Goal: Information Seeking & Learning: Learn about a topic

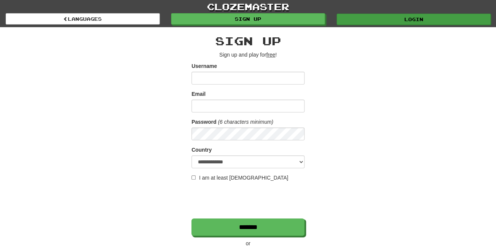
click at [403, 20] on link "Login" at bounding box center [414, 19] width 154 height 11
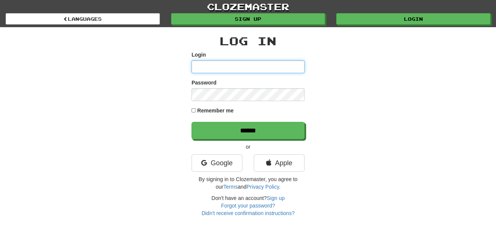
type input "*********"
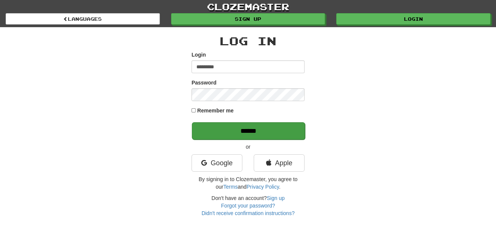
click at [244, 130] on input "******" at bounding box center [248, 130] width 113 height 17
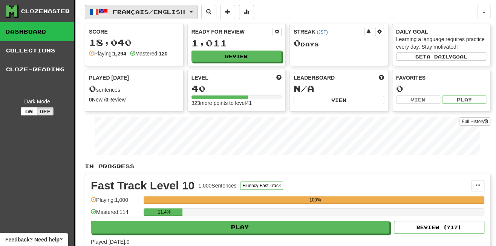
click at [167, 16] on button "Français / English" at bounding box center [141, 12] width 113 height 14
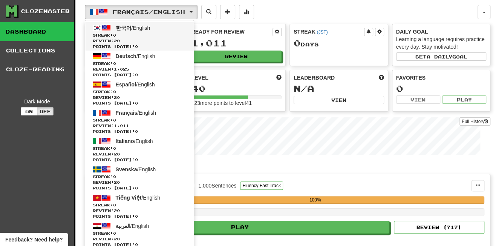
click at [142, 30] on span "한국어 / English" at bounding box center [133, 28] width 35 height 6
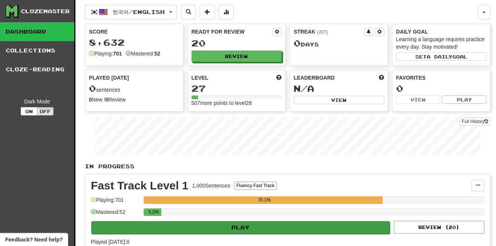
click at [207, 225] on button "Play" at bounding box center [240, 227] width 299 height 13
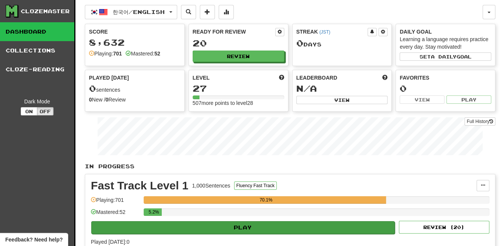
select select "**"
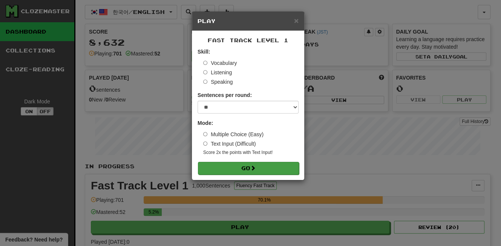
click at [255, 166] on span at bounding box center [252, 167] width 5 height 5
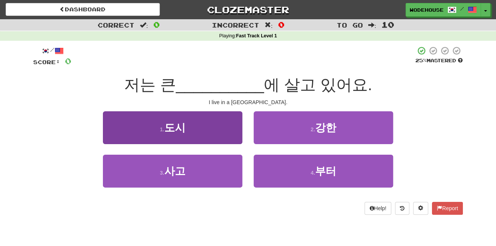
click at [155, 137] on button "1 . 도시" at bounding box center [173, 127] width 140 height 33
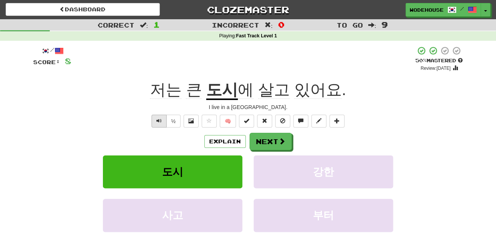
click at [159, 118] on span "Text-to-speech controls" at bounding box center [158, 120] width 5 height 5
click at [281, 140] on span at bounding box center [282, 141] width 7 height 7
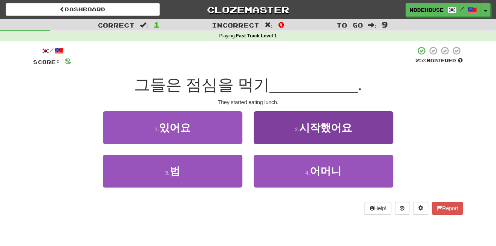
click at [365, 123] on button "2 . 시작했어요" at bounding box center [324, 127] width 140 height 33
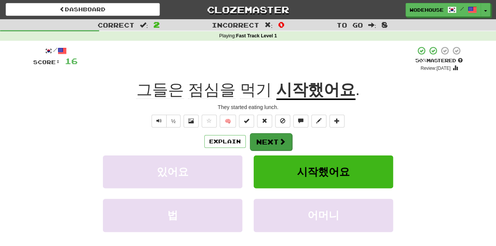
click at [267, 141] on button "Next" at bounding box center [271, 141] width 42 height 17
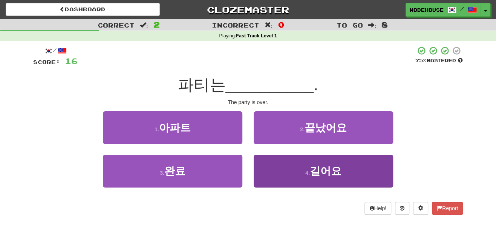
click at [314, 177] on button "4 . 길어요" at bounding box center [324, 171] width 140 height 33
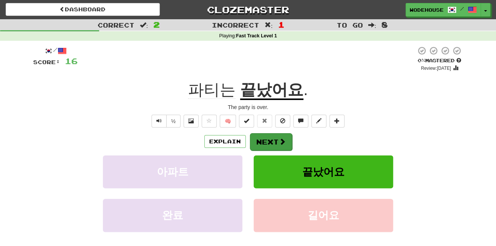
click at [274, 139] on button "Next" at bounding box center [271, 141] width 42 height 17
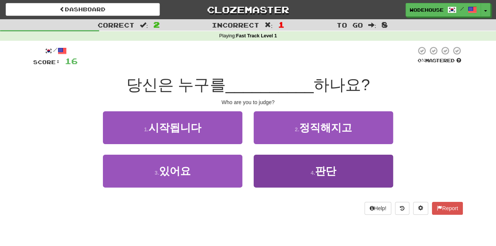
click at [290, 171] on button "4 . 판단" at bounding box center [324, 171] width 140 height 33
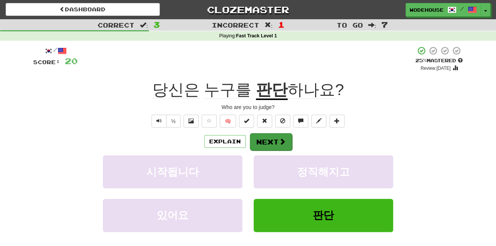
click at [280, 141] on span at bounding box center [282, 141] width 7 height 7
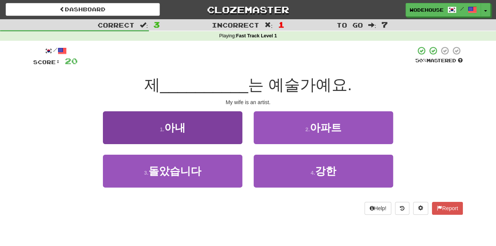
click at [210, 134] on button "1 . 아내" at bounding box center [173, 127] width 140 height 33
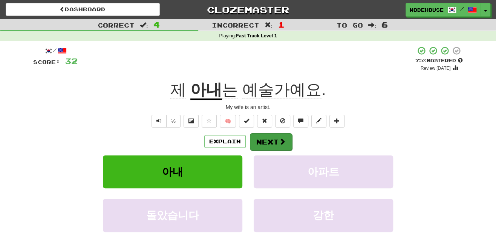
click at [267, 143] on button "Next" at bounding box center [271, 141] width 42 height 17
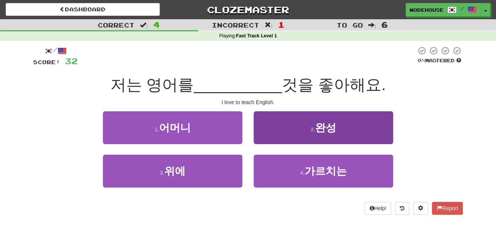
click at [354, 128] on button "2 . 완성" at bounding box center [324, 127] width 140 height 33
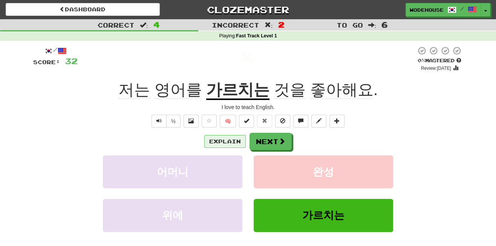
click at [221, 139] on button "Explain" at bounding box center [224, 141] width 41 height 13
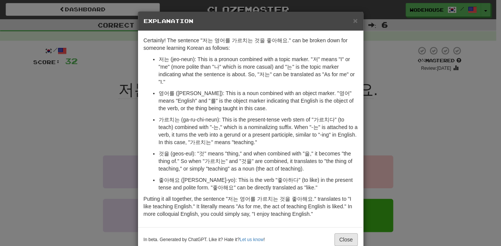
click at [344, 233] on button "Close" at bounding box center [345, 239] width 23 height 13
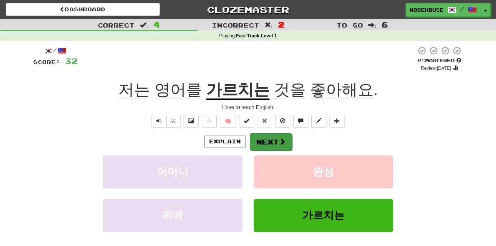
click at [266, 141] on button "Next" at bounding box center [271, 141] width 42 height 17
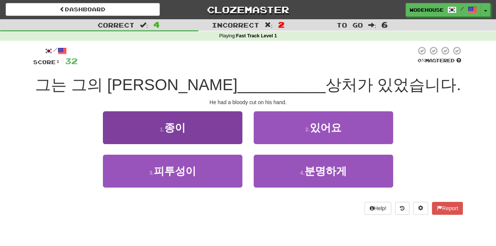
click at [204, 130] on button "1 . 종이" at bounding box center [173, 127] width 140 height 33
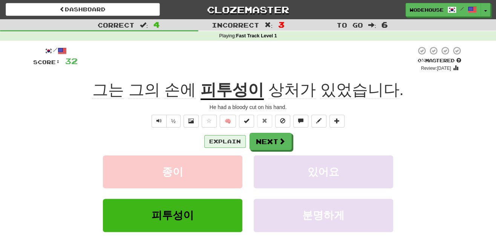
click at [221, 140] on button "Explain" at bounding box center [224, 141] width 41 height 13
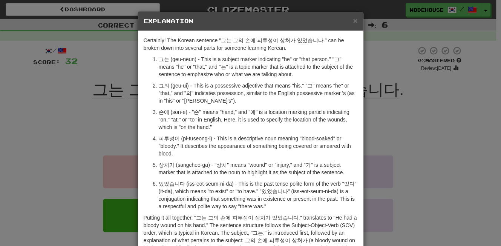
click at [39, 126] on div "× Explanation Certainly! The Korean sentence "그는 그의 손에 피투성이 상처가 있었습니다." can be …" at bounding box center [250, 123] width 501 height 246
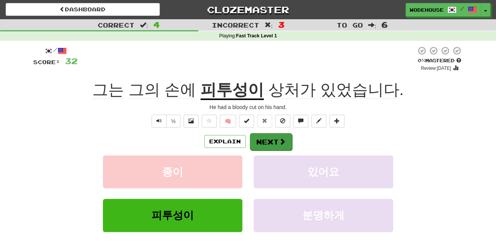
click at [259, 137] on button "Next" at bounding box center [271, 141] width 42 height 17
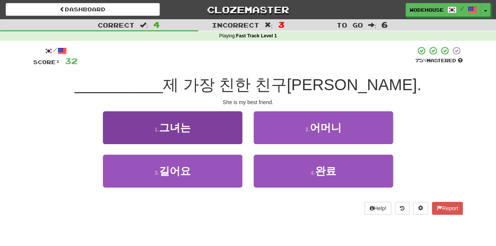
click at [185, 122] on span "그녀는" at bounding box center [175, 128] width 32 height 12
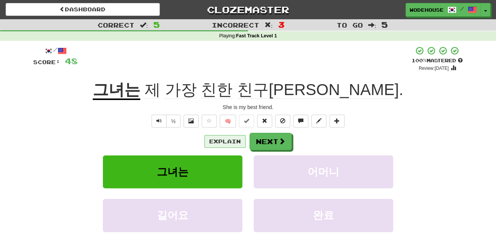
click at [221, 140] on button "Explain" at bounding box center [224, 141] width 41 height 13
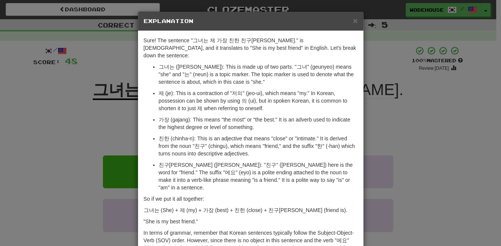
click at [83, 99] on div "× Explanation Sure! The sentence "그녀는 제 가장 친한 친구에요." is Korean, and it translat…" at bounding box center [250, 123] width 501 height 246
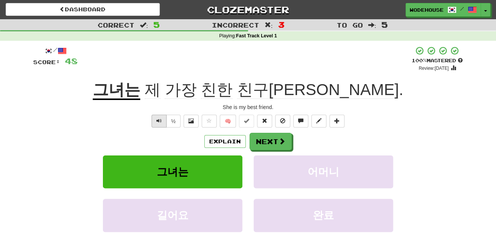
click at [155, 117] on button "Text-to-speech controls" at bounding box center [159, 121] width 15 height 13
click at [284, 144] on button "Next" at bounding box center [271, 141] width 42 height 17
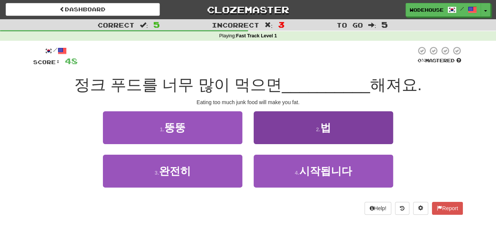
click at [283, 126] on button "2 . 법" at bounding box center [324, 127] width 140 height 33
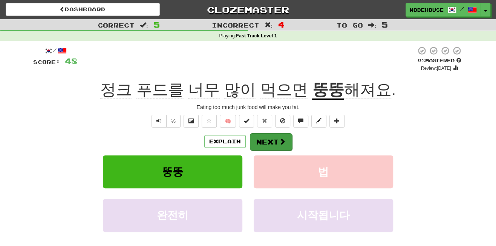
click at [284, 140] on span at bounding box center [282, 141] width 7 height 7
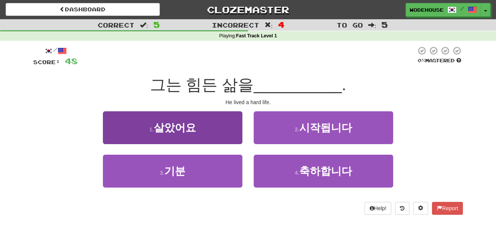
click at [210, 129] on button "1 . 살았어요" at bounding box center [173, 127] width 140 height 33
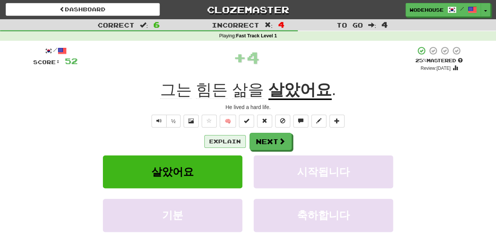
click at [215, 141] on button "Explain" at bounding box center [224, 141] width 41 height 13
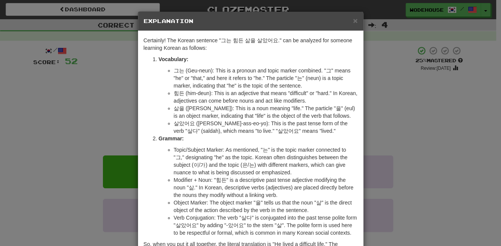
click at [58, 97] on div "× Explanation Certainly! The Korean sentence "그는 힘든 삶을 살았어요." can be analyzed f…" at bounding box center [250, 123] width 501 height 246
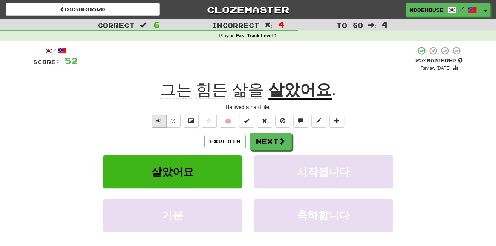
click at [161, 118] on span "Text-to-speech controls" at bounding box center [158, 120] width 5 height 5
click at [223, 138] on button "Explain" at bounding box center [224, 141] width 41 height 13
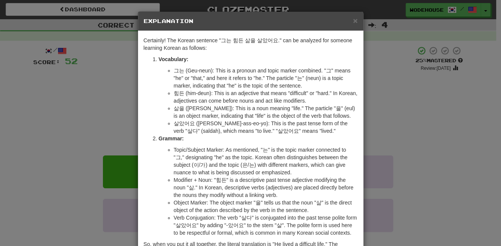
click at [53, 114] on div "× Explanation Certainly! The Korean sentence "그는 힘든 삶을 살았어요." can be analyzed f…" at bounding box center [250, 123] width 501 height 246
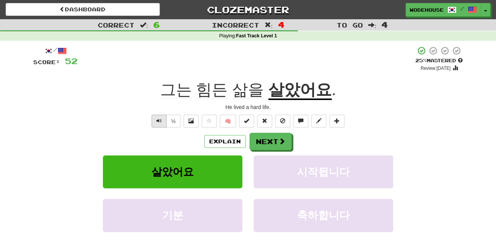
click at [159, 121] on span "Text-to-speech controls" at bounding box center [158, 120] width 5 height 5
click at [281, 138] on span at bounding box center [282, 141] width 7 height 7
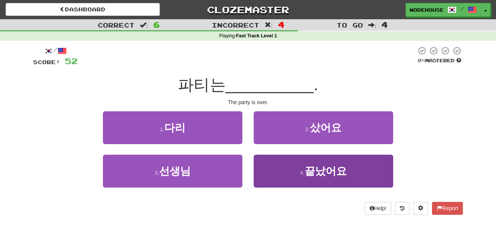
click at [272, 169] on button "4 . 끝났어요" at bounding box center [324, 171] width 140 height 33
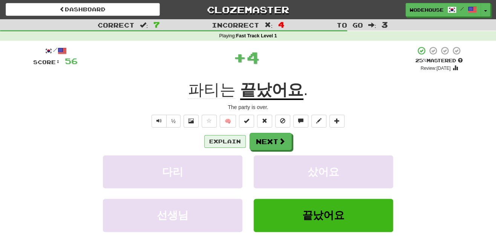
click at [224, 138] on button "Explain" at bounding box center [224, 141] width 41 height 13
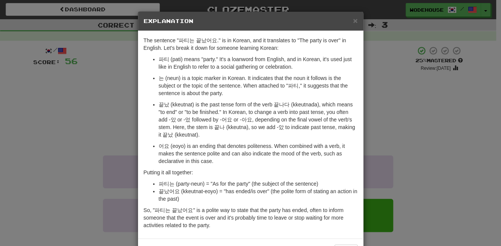
click at [78, 109] on div "× Explanation The sentence "파티는 끝났어요." is in Korean, and it translates to "The …" at bounding box center [250, 123] width 501 height 246
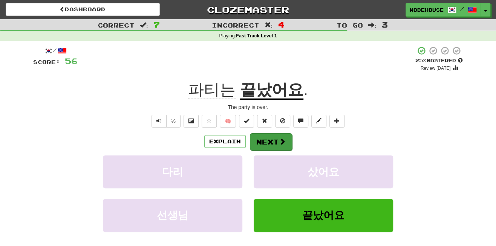
click at [264, 141] on button "Next" at bounding box center [271, 141] width 42 height 17
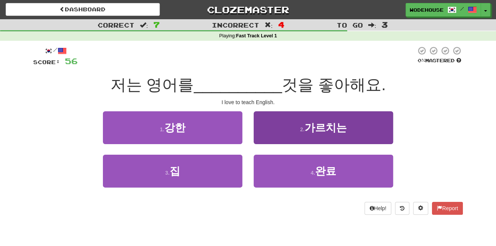
click at [275, 137] on button "2 . 가르치는" at bounding box center [324, 127] width 140 height 33
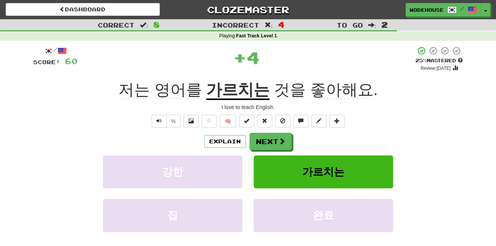
click at [275, 137] on button "Next" at bounding box center [271, 141] width 42 height 17
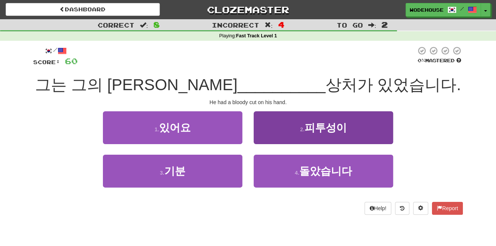
click at [286, 136] on button "2 . 피투성이" at bounding box center [324, 127] width 140 height 33
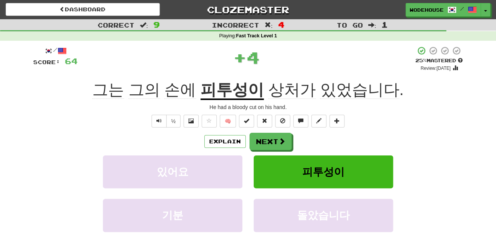
click at [286, 136] on button "Next" at bounding box center [271, 141] width 42 height 17
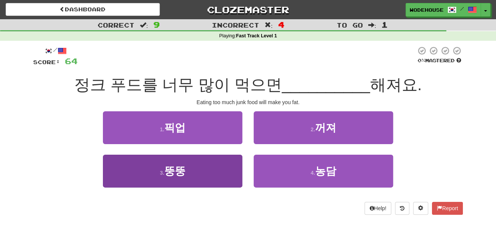
click at [197, 167] on button "3 . 뚱뚱" at bounding box center [173, 171] width 140 height 33
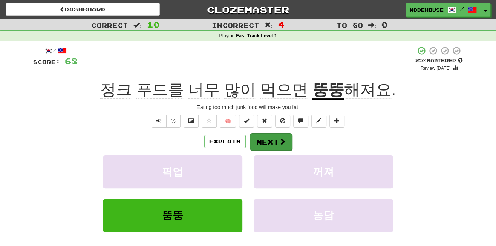
click at [271, 138] on button "Next" at bounding box center [271, 141] width 42 height 17
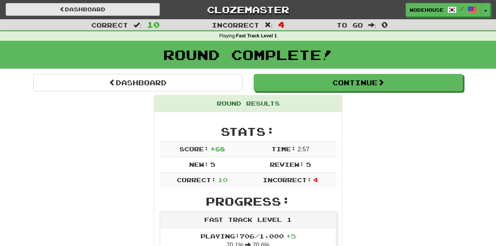
click at [98, 12] on link "Dashboard" at bounding box center [83, 9] width 154 height 13
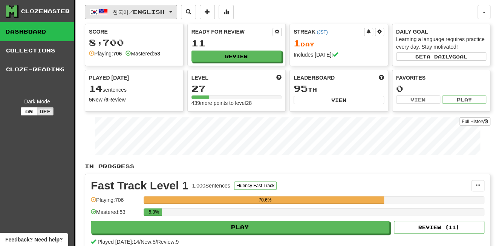
click at [103, 11] on span "button" at bounding box center [103, 12] width 9 height 9
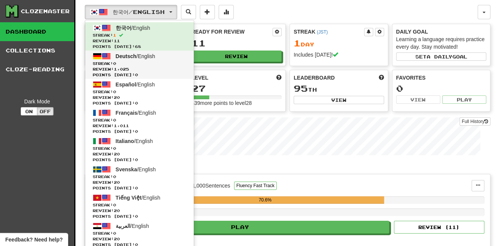
click at [124, 57] on span "Deutsch" at bounding box center [126, 56] width 21 height 6
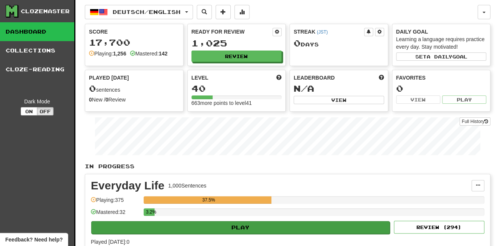
click at [201, 221] on button "Play" at bounding box center [240, 227] width 299 height 13
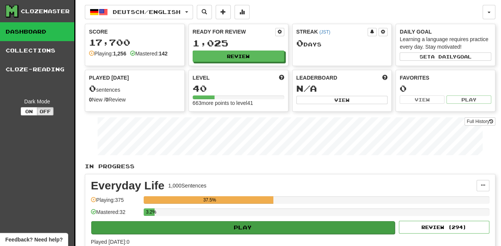
select select "**"
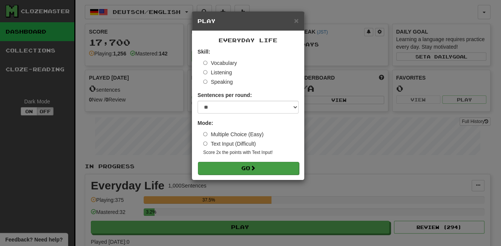
click at [234, 162] on button "Go" at bounding box center [248, 168] width 101 height 13
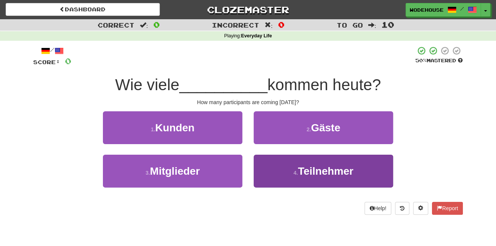
click at [307, 173] on span "Teilnehmer" at bounding box center [325, 171] width 55 height 12
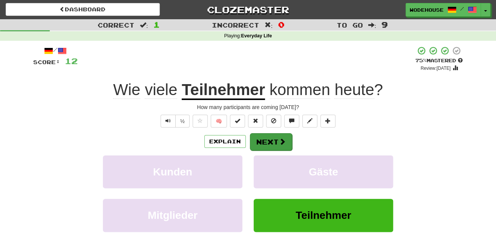
click at [272, 142] on button "Next" at bounding box center [271, 141] width 42 height 17
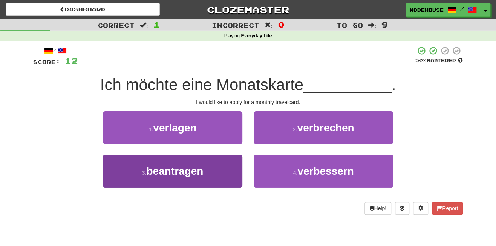
click at [186, 175] on span "beantragen" at bounding box center [174, 171] width 57 height 12
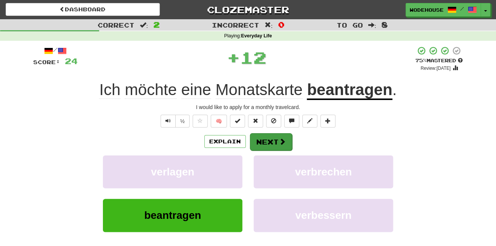
click at [275, 134] on button "Next" at bounding box center [271, 141] width 42 height 17
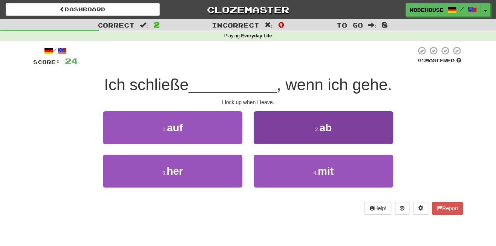
click at [279, 127] on button "2 . ab" at bounding box center [324, 127] width 140 height 33
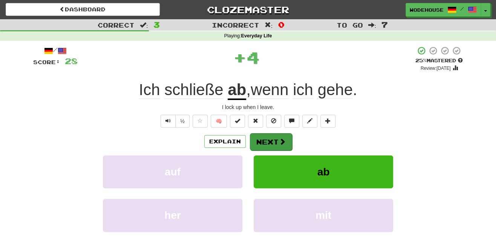
click at [275, 139] on button "Next" at bounding box center [271, 141] width 42 height 17
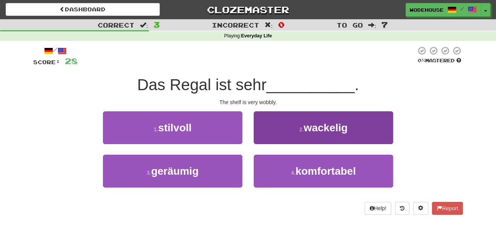
click at [269, 132] on button "2 . wackelig" at bounding box center [324, 127] width 140 height 33
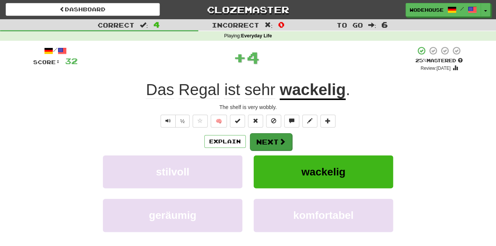
click at [275, 141] on button "Next" at bounding box center [271, 141] width 42 height 17
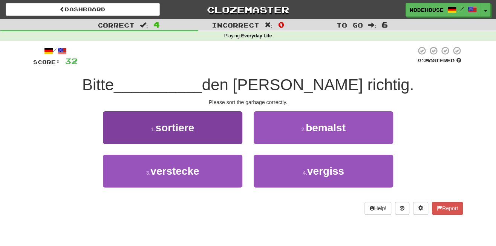
click at [197, 126] on button "1 . sortiere" at bounding box center [173, 127] width 140 height 33
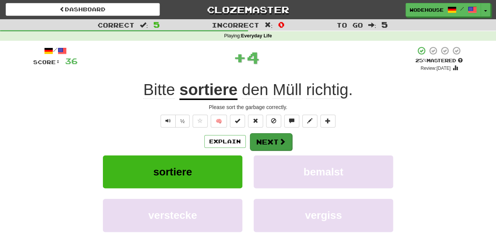
click at [285, 145] on button "Next" at bounding box center [271, 141] width 42 height 17
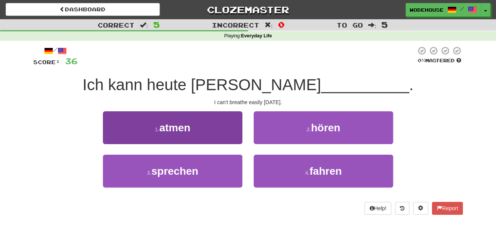
click at [199, 131] on button "1 . atmen" at bounding box center [173, 127] width 140 height 33
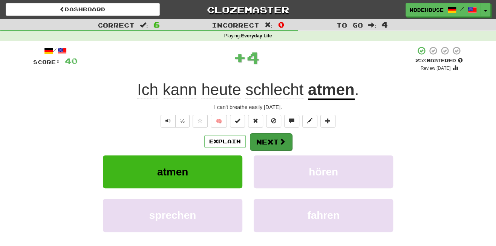
click at [280, 141] on span at bounding box center [282, 141] width 7 height 7
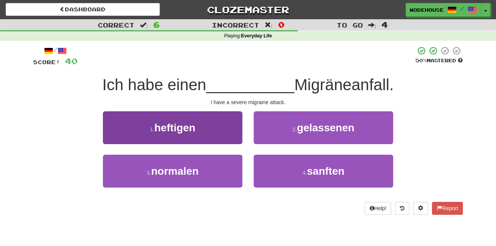
click at [175, 125] on span "heftigen" at bounding box center [174, 128] width 41 height 12
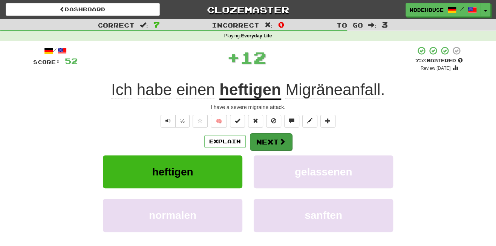
click at [260, 137] on button "Next" at bounding box center [271, 141] width 42 height 17
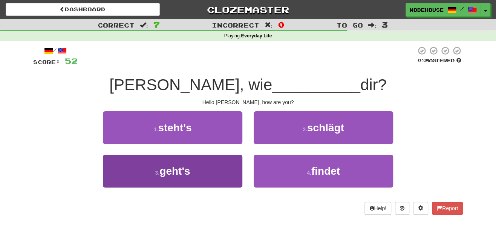
click at [204, 171] on button "3 . geht's" at bounding box center [173, 171] width 140 height 33
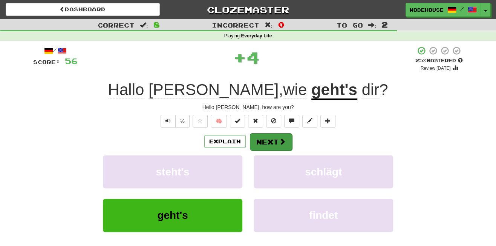
click at [279, 143] on span at bounding box center [282, 141] width 7 height 7
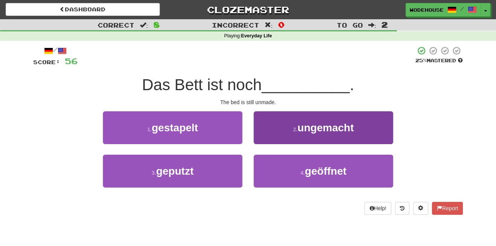
click at [307, 129] on span "ungemacht" at bounding box center [326, 128] width 56 height 12
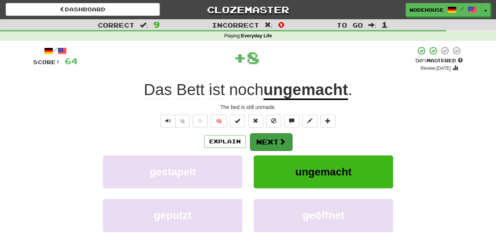
click at [270, 136] on button "Next" at bounding box center [271, 141] width 42 height 17
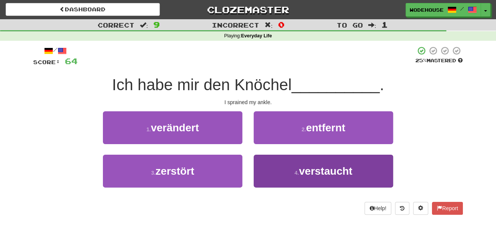
click at [301, 170] on span "verstaucht" at bounding box center [326, 171] width 54 height 12
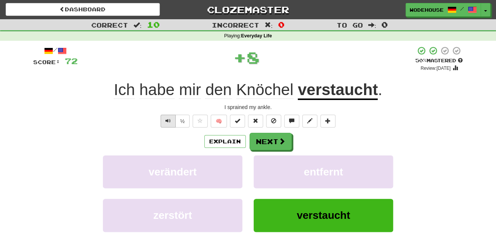
click at [168, 120] on span "Text-to-speech controls" at bounding box center [168, 120] width 5 height 5
click at [260, 143] on button "Next" at bounding box center [271, 141] width 42 height 17
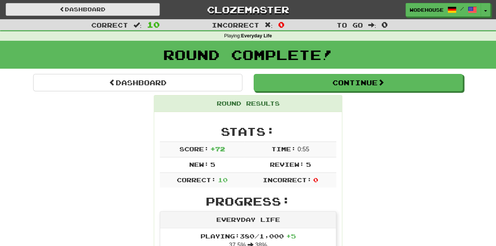
click at [92, 8] on link "Dashboard" at bounding box center [83, 9] width 154 height 13
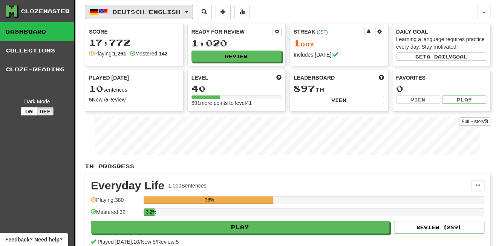
click at [131, 15] on button "Deutsch / English" at bounding box center [139, 12] width 108 height 14
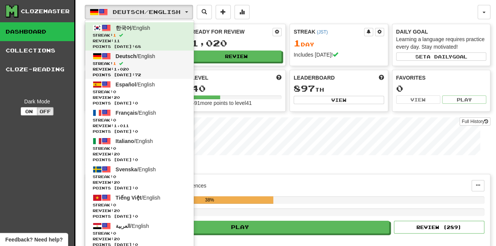
click at [143, 69] on span "Review: 1,020" at bounding box center [140, 69] width 94 height 6
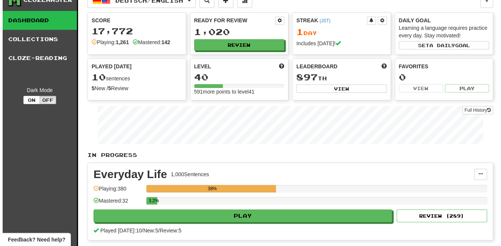
scroll to position [241, 0]
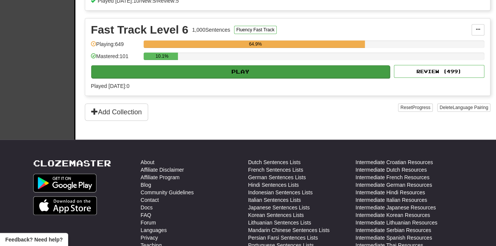
click at [190, 69] on button "Play" at bounding box center [240, 71] width 299 height 13
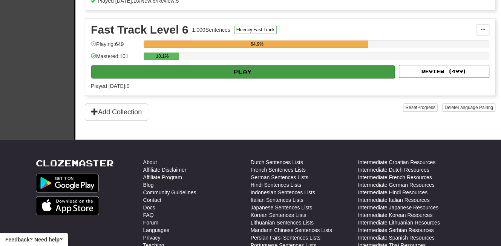
select select "**"
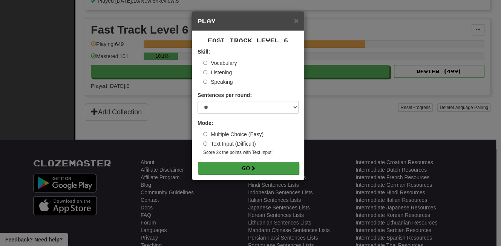
click at [251, 165] on button "Go" at bounding box center [248, 168] width 101 height 13
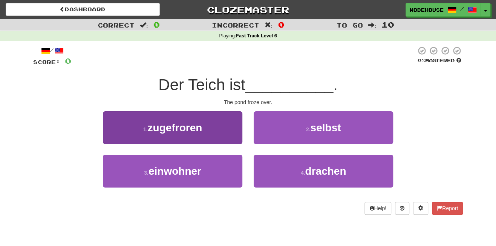
click at [191, 115] on button "1 . zugefroren" at bounding box center [173, 127] width 140 height 33
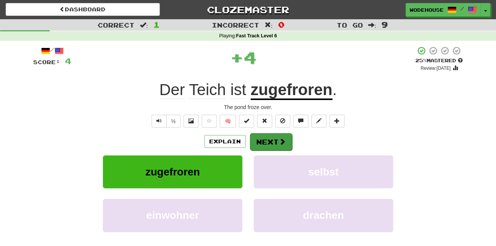
click at [287, 143] on button "Next" at bounding box center [271, 141] width 42 height 17
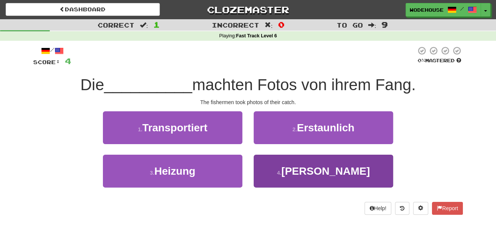
click at [267, 178] on button "4 . Fischer" at bounding box center [324, 171] width 140 height 33
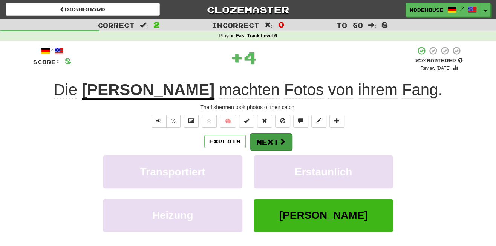
click at [270, 140] on button "Next" at bounding box center [271, 141] width 42 height 17
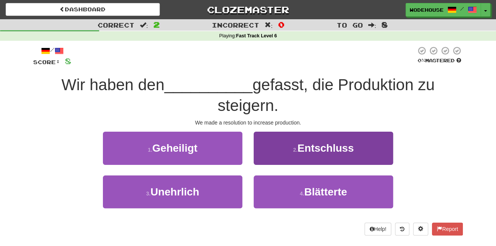
click at [282, 146] on button "2 . Entschluss" at bounding box center [324, 148] width 140 height 33
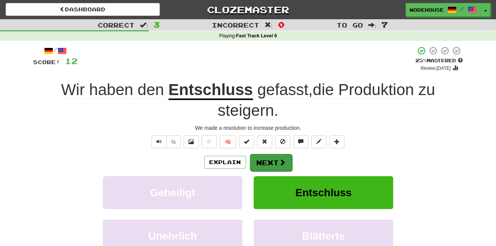
click at [279, 163] on span at bounding box center [282, 162] width 7 height 7
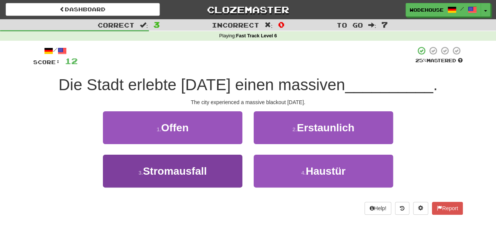
click at [189, 171] on span "Stromausfall" at bounding box center [175, 171] width 64 height 12
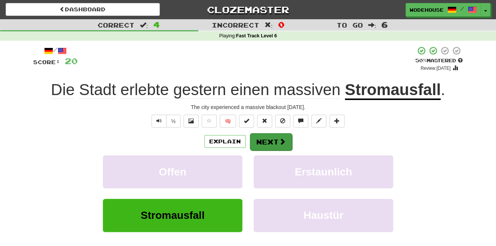
click at [276, 141] on button "Next" at bounding box center [271, 141] width 42 height 17
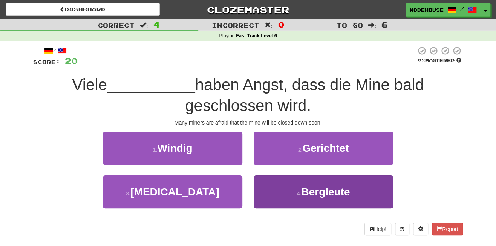
click at [269, 196] on button "4 . Bergleute" at bounding box center [324, 191] width 140 height 33
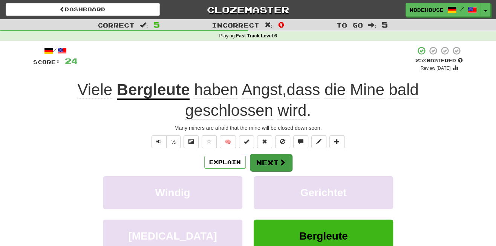
click at [268, 160] on button "Next" at bounding box center [271, 162] width 42 height 17
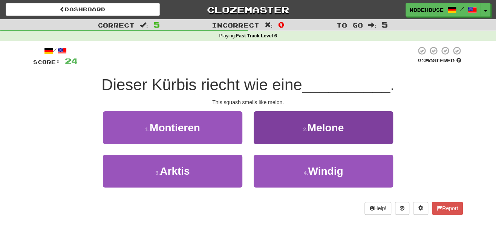
click at [304, 122] on button "2 . Melone" at bounding box center [324, 127] width 140 height 33
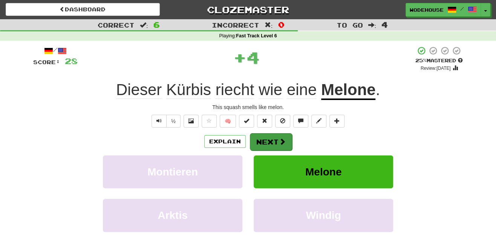
click at [266, 141] on button "Next" at bounding box center [271, 141] width 42 height 17
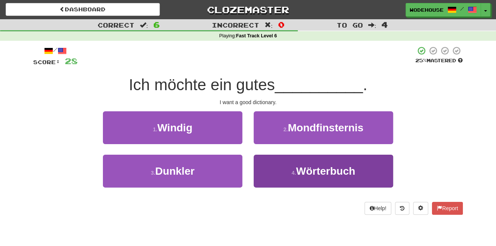
click at [290, 179] on button "4 . Wörterbuch" at bounding box center [324, 171] width 140 height 33
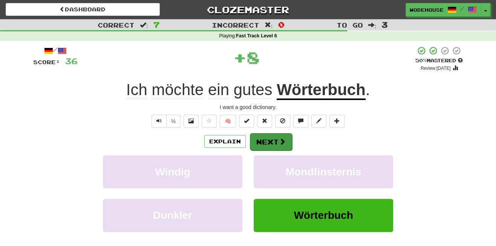
click at [269, 143] on button "Next" at bounding box center [271, 141] width 42 height 17
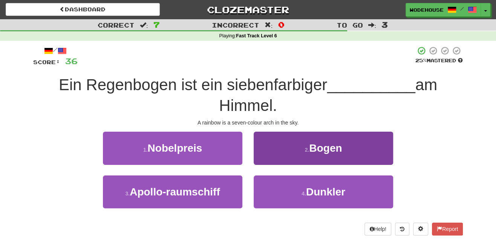
click at [351, 154] on button "2 . Bogen" at bounding box center [324, 148] width 140 height 33
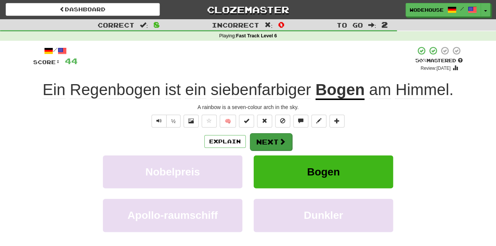
click at [276, 143] on button "Next" at bounding box center [271, 141] width 42 height 17
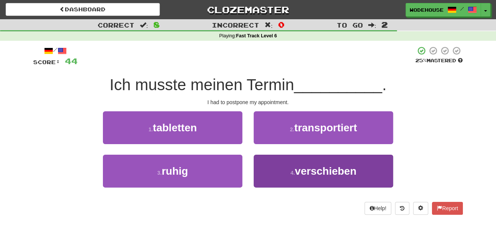
click at [279, 166] on button "4 . verschieben" at bounding box center [324, 171] width 140 height 33
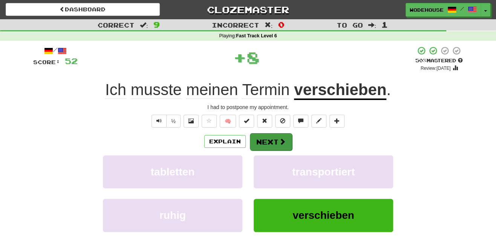
click at [266, 140] on button "Next" at bounding box center [271, 141] width 42 height 17
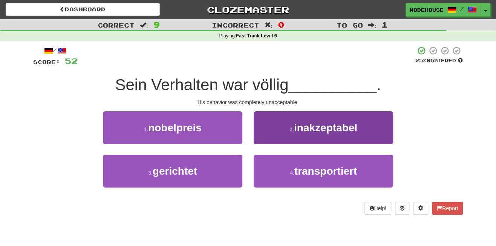
click at [267, 140] on button "2 . inakzeptabel" at bounding box center [324, 127] width 140 height 33
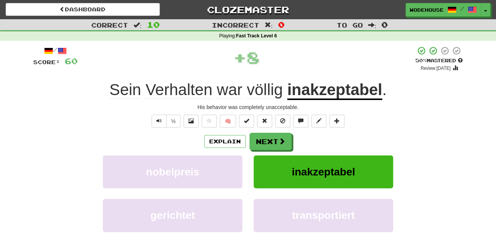
click at [267, 140] on button "Next" at bounding box center [271, 141] width 42 height 17
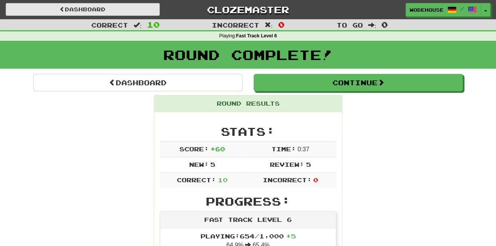
click at [94, 6] on link "Dashboard" at bounding box center [83, 9] width 154 height 13
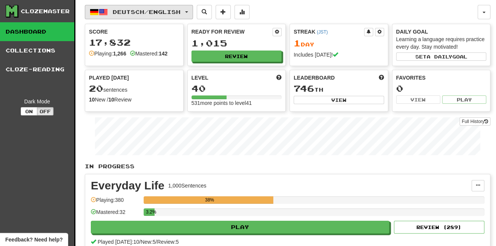
click at [143, 14] on span "Deutsch / English" at bounding box center [147, 12] width 68 height 6
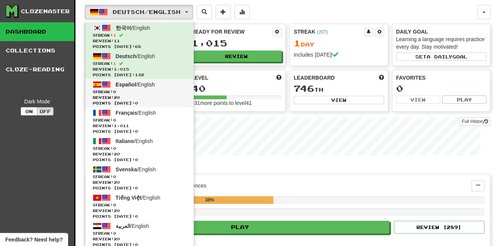
click at [135, 85] on span "Español" at bounding box center [126, 84] width 20 height 6
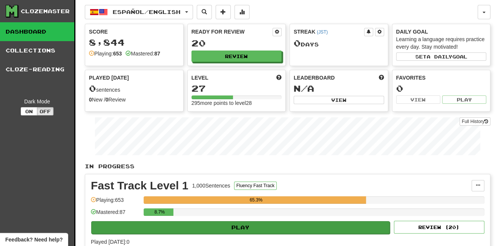
click at [321, 226] on button "Play" at bounding box center [240, 227] width 299 height 13
select select "**"
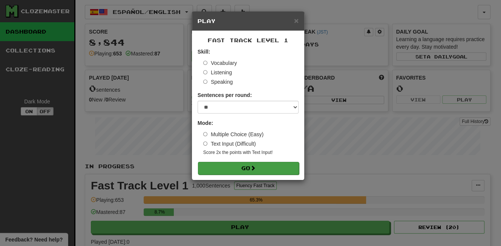
click at [257, 163] on button "Go" at bounding box center [248, 168] width 101 height 13
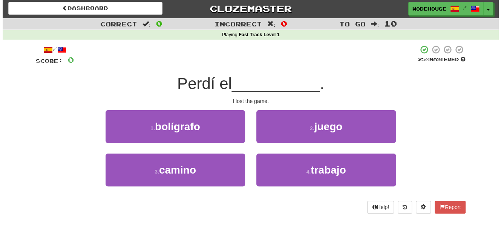
scroll to position [21, 0]
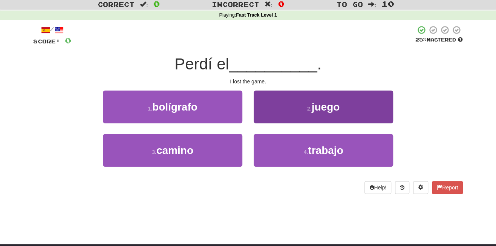
click at [356, 112] on button "2 . juego" at bounding box center [324, 107] width 140 height 33
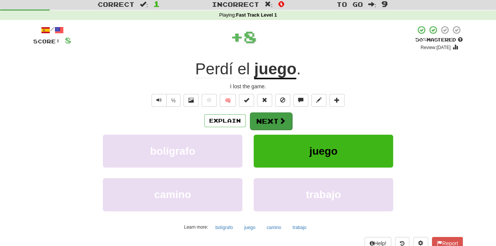
click at [279, 118] on span at bounding box center [282, 120] width 7 height 7
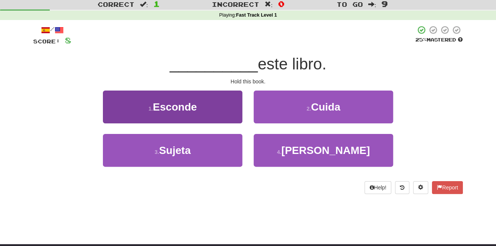
click at [163, 111] on button "1 . Esconde" at bounding box center [173, 107] width 140 height 33
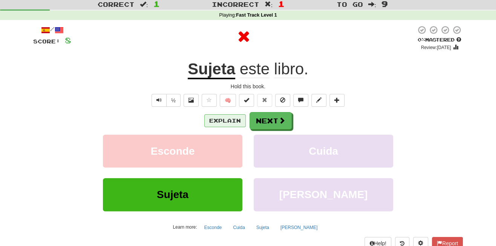
click at [224, 120] on button "Explain" at bounding box center [224, 120] width 41 height 13
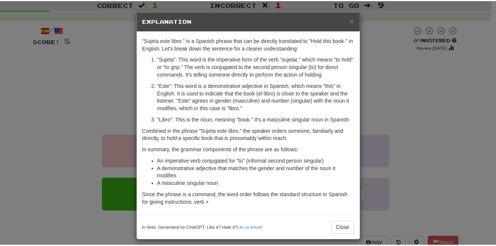
scroll to position [1, 0]
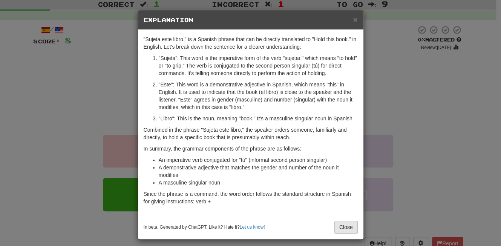
click at [351, 224] on button "Close" at bounding box center [345, 227] width 23 height 13
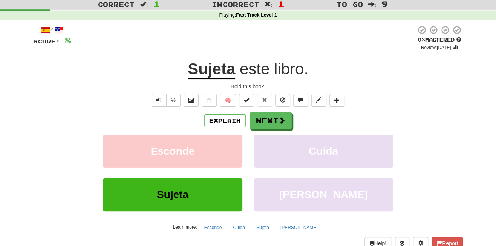
click at [154, 90] on div "/ Score: 8 0 % Mastered Review: 2025-09-16 Sujeta este libro . Hold this book. …" at bounding box center [248, 137] width 430 height 224
click at [155, 95] on button "Text-to-speech controls" at bounding box center [159, 100] width 15 height 13
click at [256, 120] on button "Next" at bounding box center [271, 120] width 42 height 17
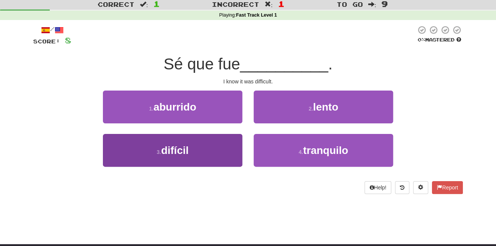
click at [199, 149] on button "3 . difícil" at bounding box center [173, 150] width 140 height 33
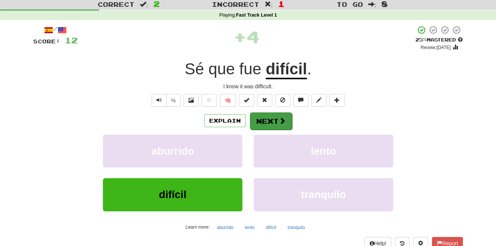
click at [281, 117] on span at bounding box center [282, 120] width 7 height 7
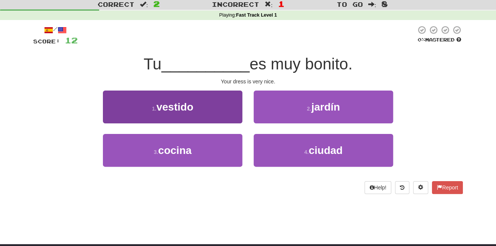
click at [191, 104] on span "vestido" at bounding box center [174, 107] width 37 height 12
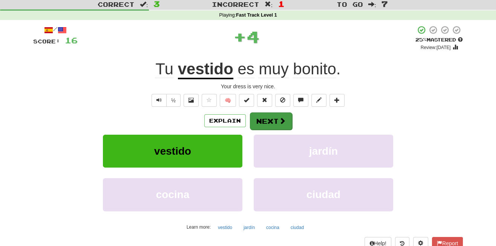
click at [287, 120] on button "Next" at bounding box center [271, 120] width 42 height 17
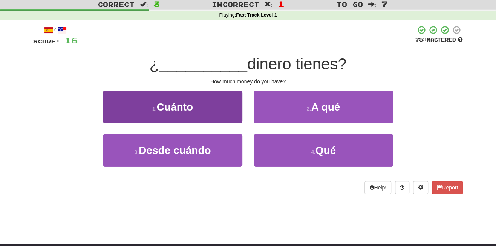
click at [207, 101] on button "1 . Cuánto" at bounding box center [173, 107] width 140 height 33
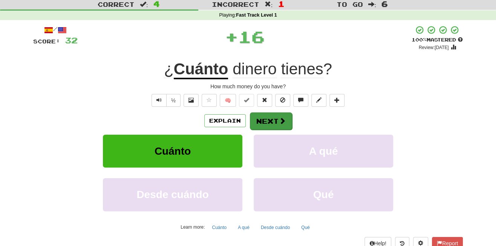
click at [276, 119] on button "Next" at bounding box center [271, 120] width 42 height 17
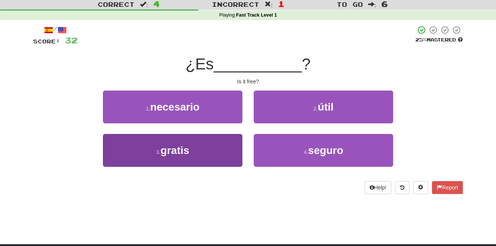
click at [214, 152] on button "3 . gratis" at bounding box center [173, 150] width 140 height 33
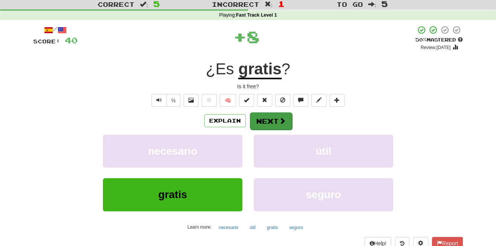
click at [263, 122] on button "Next" at bounding box center [271, 120] width 42 height 17
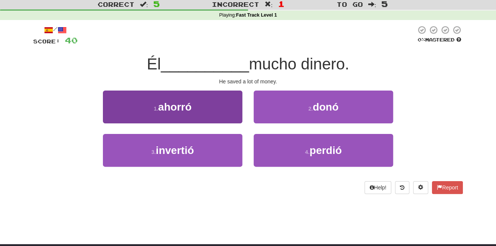
click at [189, 113] on button "1 . ahorró" at bounding box center [173, 107] width 140 height 33
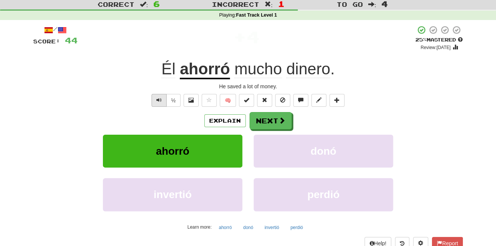
click at [161, 103] on button "Text-to-speech controls" at bounding box center [159, 100] width 15 height 13
click at [285, 122] on button "Next" at bounding box center [271, 120] width 42 height 17
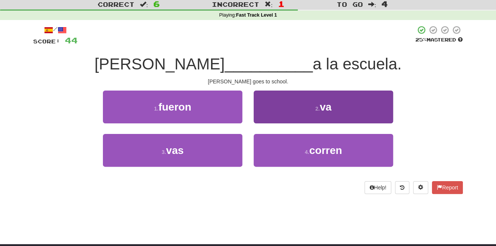
click at [294, 113] on button "2 . va" at bounding box center [324, 107] width 140 height 33
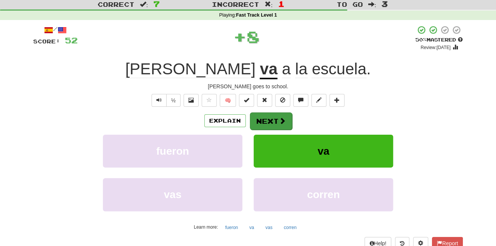
click at [275, 119] on button "Next" at bounding box center [271, 120] width 42 height 17
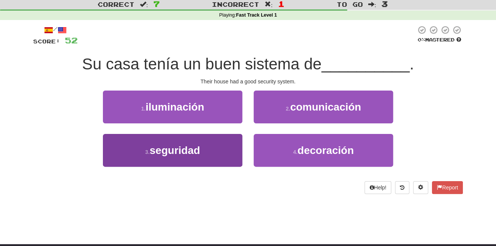
click at [154, 148] on span "seguridad" at bounding box center [175, 150] width 51 height 12
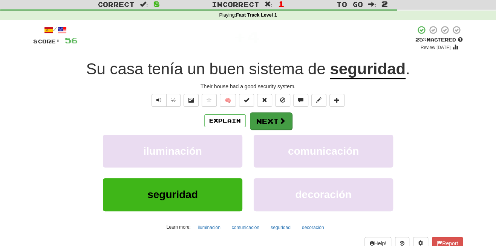
click at [270, 120] on button "Next" at bounding box center [271, 120] width 42 height 17
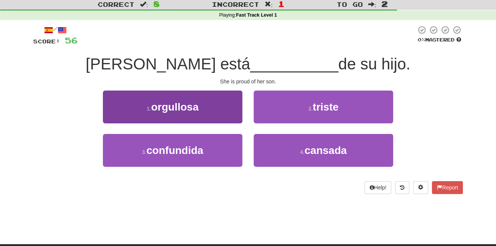
click at [222, 109] on button "1 . orgullosa" at bounding box center [173, 107] width 140 height 33
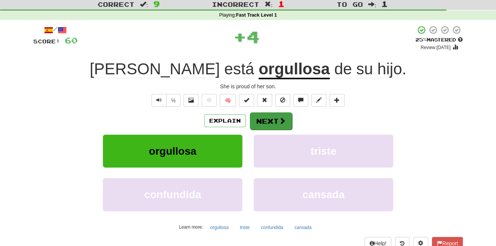
click at [276, 121] on button "Next" at bounding box center [271, 120] width 42 height 17
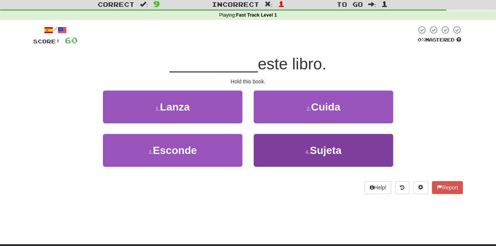
click at [290, 152] on button "4 . Sujeta" at bounding box center [324, 150] width 140 height 33
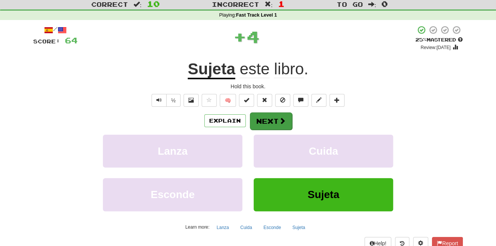
click at [282, 123] on span at bounding box center [282, 120] width 7 height 7
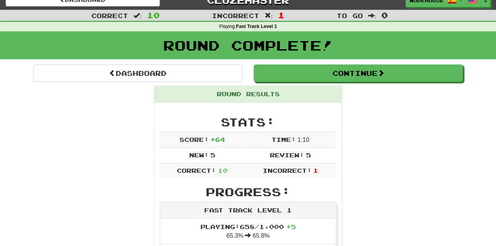
scroll to position [0, 0]
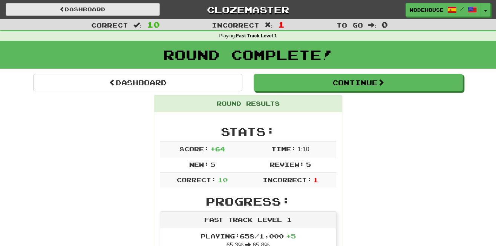
click at [91, 12] on link "Dashboard" at bounding box center [83, 9] width 154 height 13
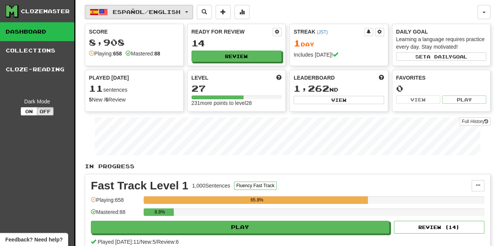
click at [166, 11] on span "Español / English" at bounding box center [147, 12] width 68 height 6
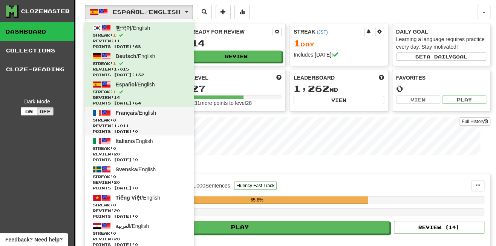
click at [120, 114] on span "Français" at bounding box center [127, 113] width 22 height 6
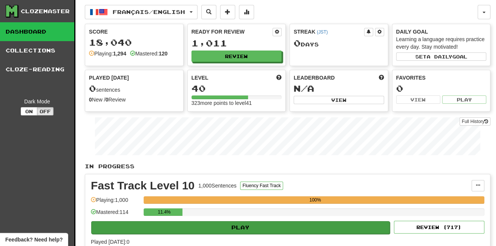
click at [338, 223] on button "Play" at bounding box center [240, 227] width 299 height 13
select select "**"
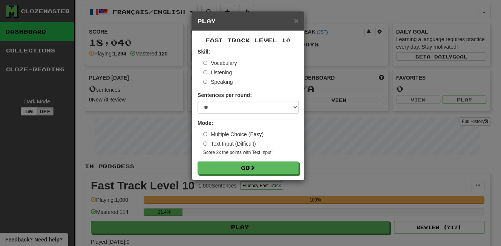
click at [302, 174] on div "Fast Track Level 10 Skill: Vocabulary Listening Speaking Sentences per round: *…" at bounding box center [248, 105] width 112 height 149
click at [291, 170] on button "Go" at bounding box center [248, 168] width 101 height 13
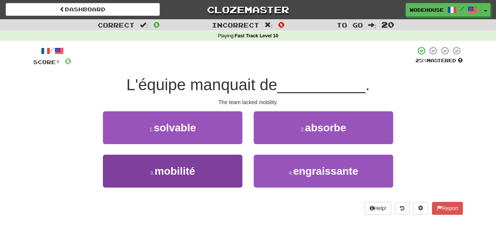
click at [201, 166] on button "3 . mobilité" at bounding box center [173, 171] width 140 height 33
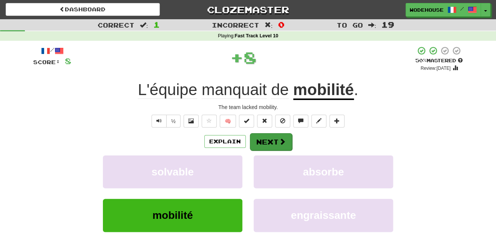
click at [272, 141] on button "Next" at bounding box center [271, 141] width 42 height 17
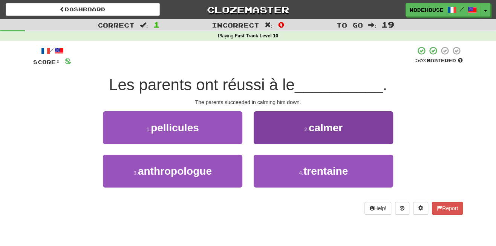
click at [320, 126] on span "calmer" at bounding box center [326, 128] width 34 height 12
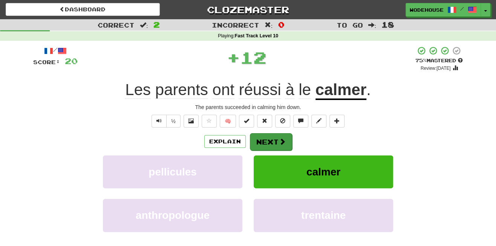
click at [258, 136] on button "Next" at bounding box center [271, 141] width 42 height 17
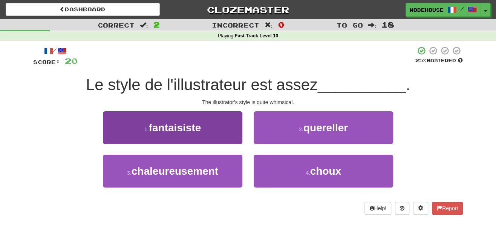
click at [189, 127] on span "fantaisiste" at bounding box center [175, 128] width 52 height 12
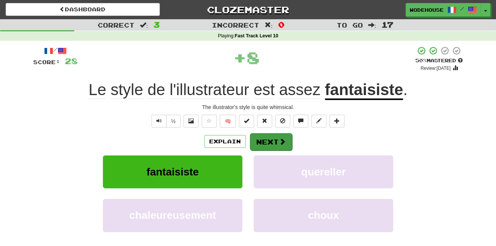
click at [275, 141] on button "Next" at bounding box center [271, 141] width 42 height 17
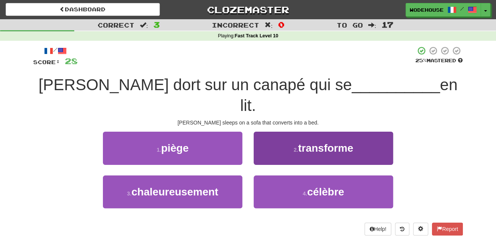
click at [274, 136] on button "2 . transforme" at bounding box center [324, 148] width 140 height 33
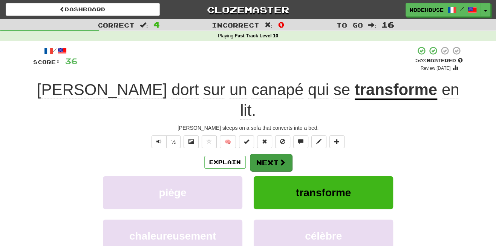
click at [274, 154] on button "Next" at bounding box center [271, 162] width 42 height 17
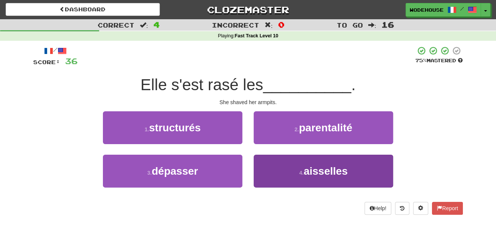
click at [281, 171] on button "4 . aisselles" at bounding box center [324, 171] width 140 height 33
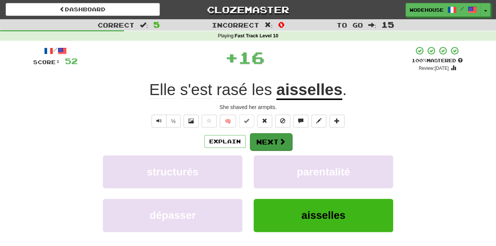
click at [271, 143] on button "Next" at bounding box center [271, 141] width 42 height 17
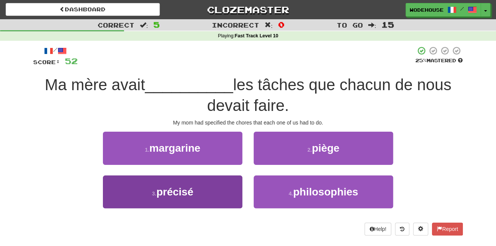
click at [212, 187] on button "3 . précisé" at bounding box center [173, 191] width 140 height 33
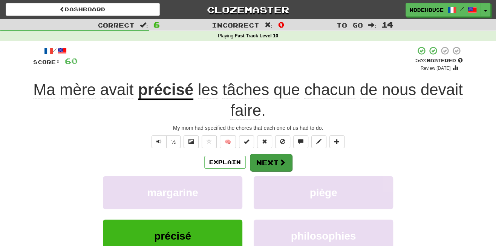
click at [260, 161] on button "Next" at bounding box center [271, 162] width 42 height 17
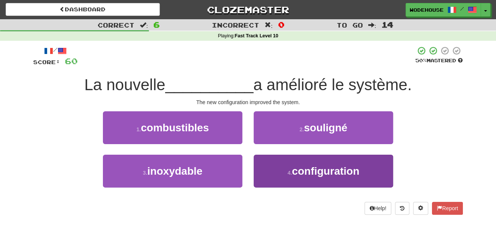
click at [299, 176] on button "4 . configuration" at bounding box center [324, 171] width 140 height 33
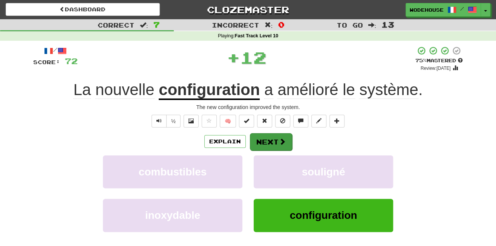
click at [268, 138] on button "Next" at bounding box center [271, 141] width 42 height 17
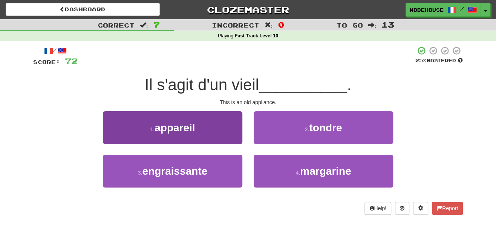
click at [208, 124] on button "1 . appareil" at bounding box center [173, 127] width 140 height 33
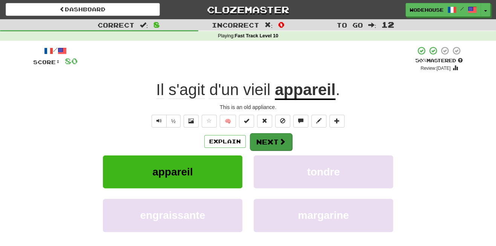
click at [270, 141] on button "Next" at bounding box center [271, 141] width 42 height 17
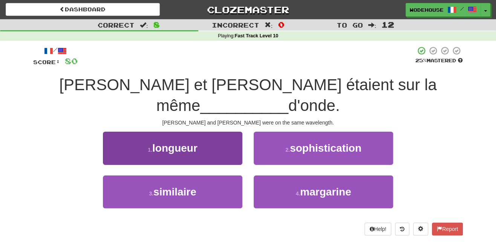
click at [215, 132] on button "1 . longueur" at bounding box center [173, 148] width 140 height 33
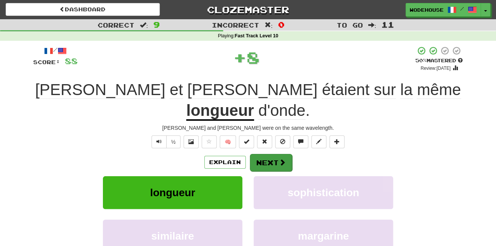
click at [275, 154] on button "Next" at bounding box center [271, 162] width 42 height 17
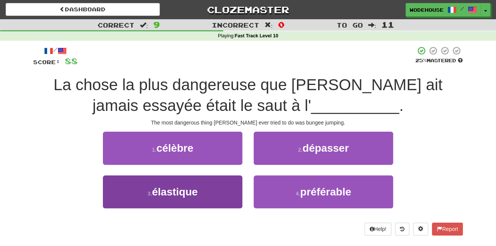
click at [182, 195] on span "élastique" at bounding box center [175, 192] width 46 height 12
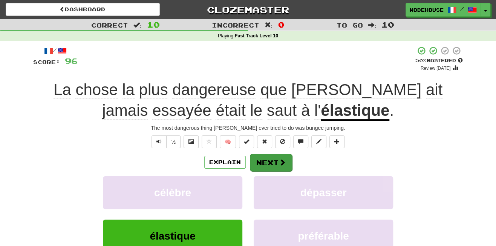
click at [275, 163] on button "Next" at bounding box center [271, 162] width 42 height 17
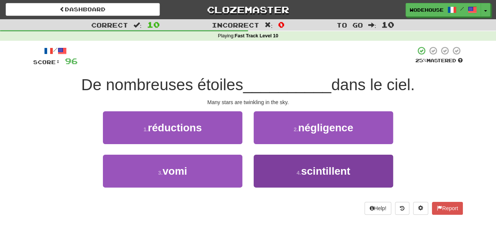
click at [281, 175] on button "4 . scintillent" at bounding box center [324, 171] width 140 height 33
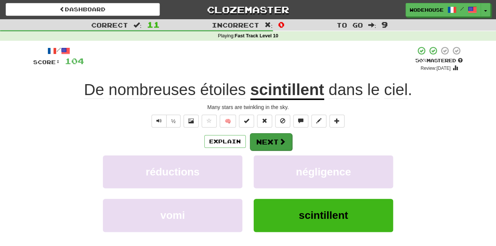
click at [271, 141] on button "Next" at bounding box center [271, 141] width 42 height 17
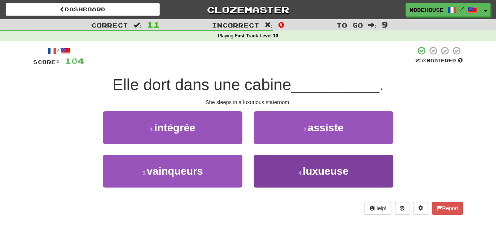
click at [311, 181] on button "4 . luxueuse" at bounding box center [324, 171] width 140 height 33
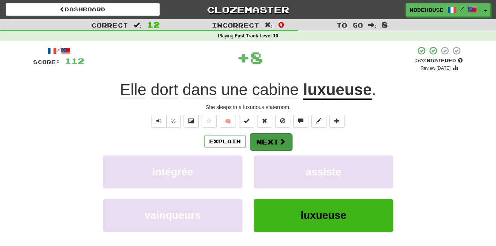
click at [264, 138] on button "Next" at bounding box center [271, 141] width 42 height 17
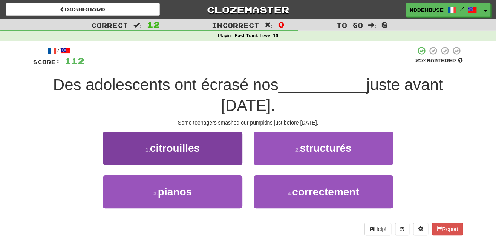
click at [199, 145] on span "citrouilles" at bounding box center [175, 148] width 50 height 12
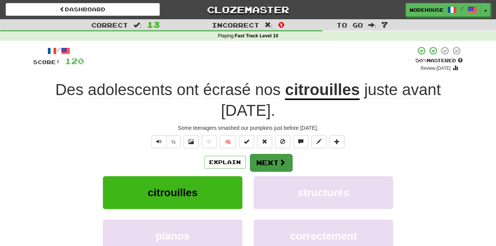
click at [259, 158] on button "Next" at bounding box center [271, 162] width 42 height 17
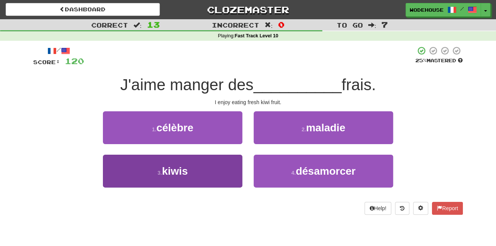
click at [205, 167] on button "3 . kiwis" at bounding box center [173, 171] width 140 height 33
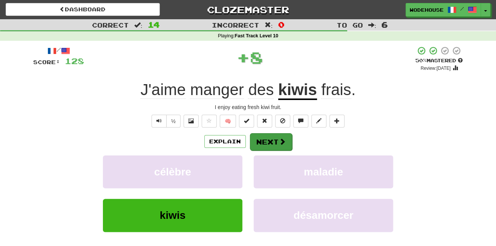
click at [271, 144] on button "Next" at bounding box center [271, 141] width 42 height 17
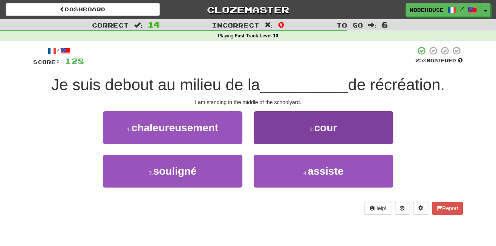
click at [266, 124] on button "2 . cour" at bounding box center [324, 127] width 140 height 33
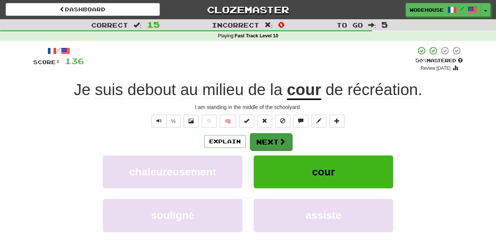
click at [281, 142] on span at bounding box center [282, 141] width 7 height 7
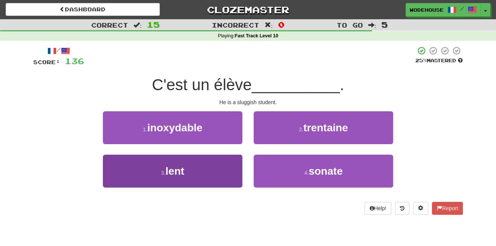
click at [193, 184] on button "3 . lent" at bounding box center [173, 171] width 140 height 33
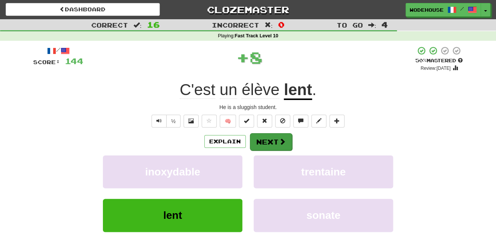
click at [256, 135] on button "Next" at bounding box center [271, 141] width 42 height 17
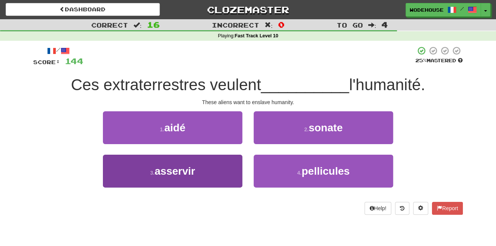
click at [200, 177] on button "3 . asservir" at bounding box center [173, 171] width 140 height 33
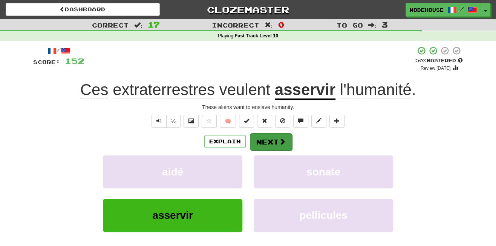
click at [278, 138] on button "Next" at bounding box center [271, 141] width 42 height 17
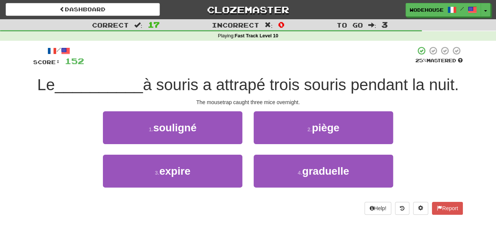
click at [278, 138] on button "2 . piège" at bounding box center [324, 127] width 140 height 33
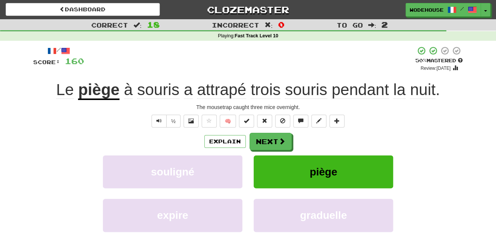
click at [278, 138] on button "Next" at bounding box center [271, 141] width 42 height 17
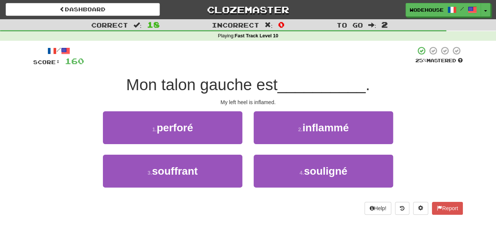
click at [278, 138] on button "2 . inflammé" at bounding box center [324, 127] width 140 height 33
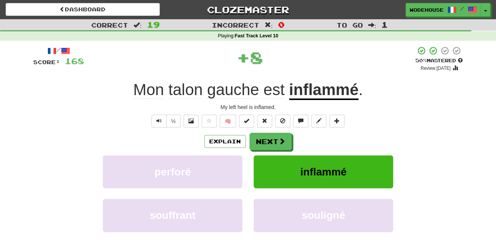
click at [278, 138] on button "Next" at bounding box center [271, 141] width 42 height 17
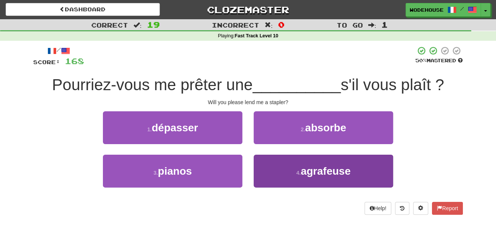
click at [274, 170] on button "4 . agrafeuse" at bounding box center [324, 171] width 140 height 33
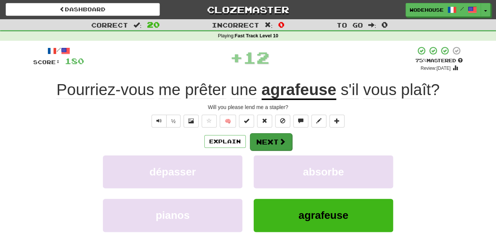
click at [283, 133] on button "Next" at bounding box center [271, 141] width 42 height 17
